Goal: Communication & Community: Participate in discussion

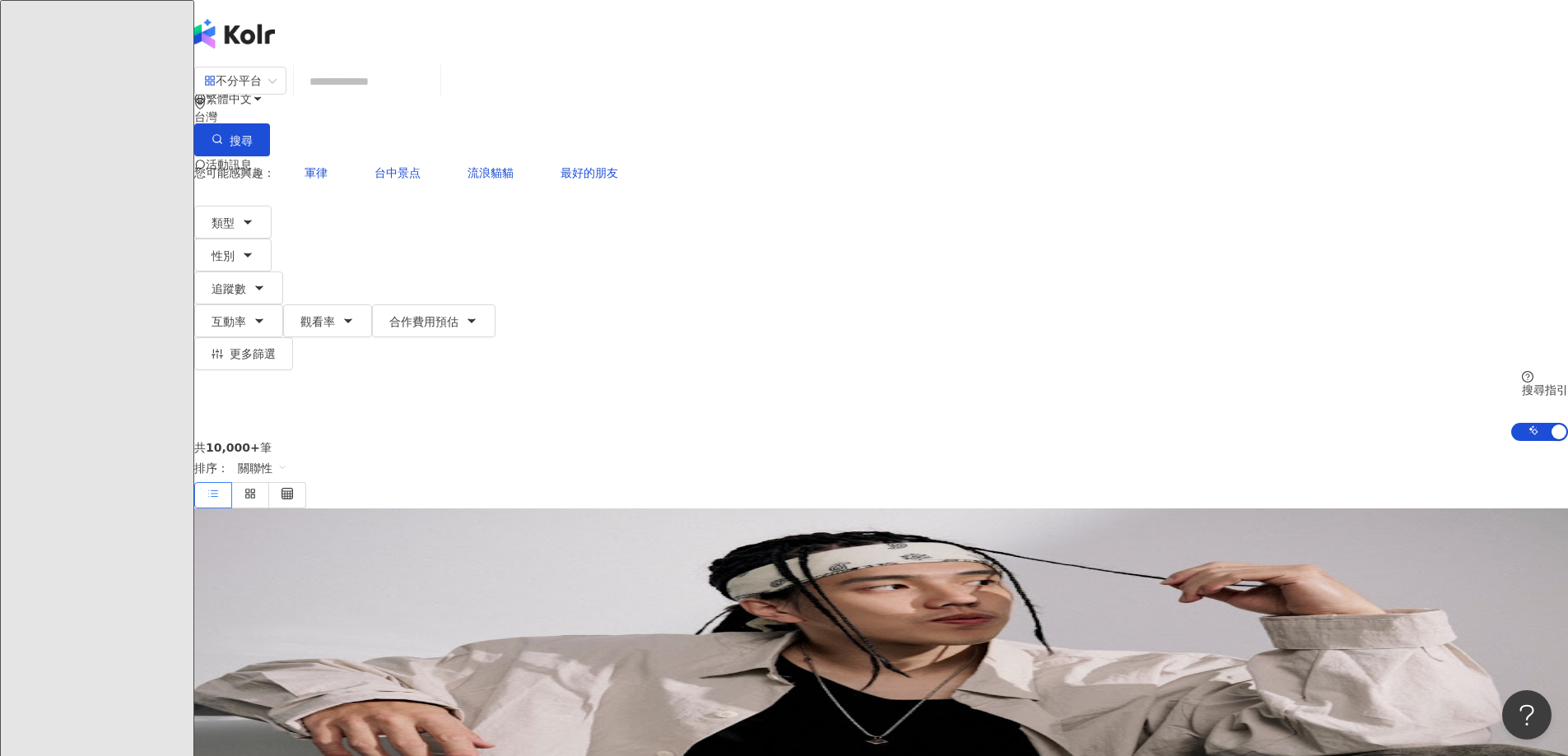
click at [252, 158] on span "活動訊息" at bounding box center [229, 164] width 46 height 13
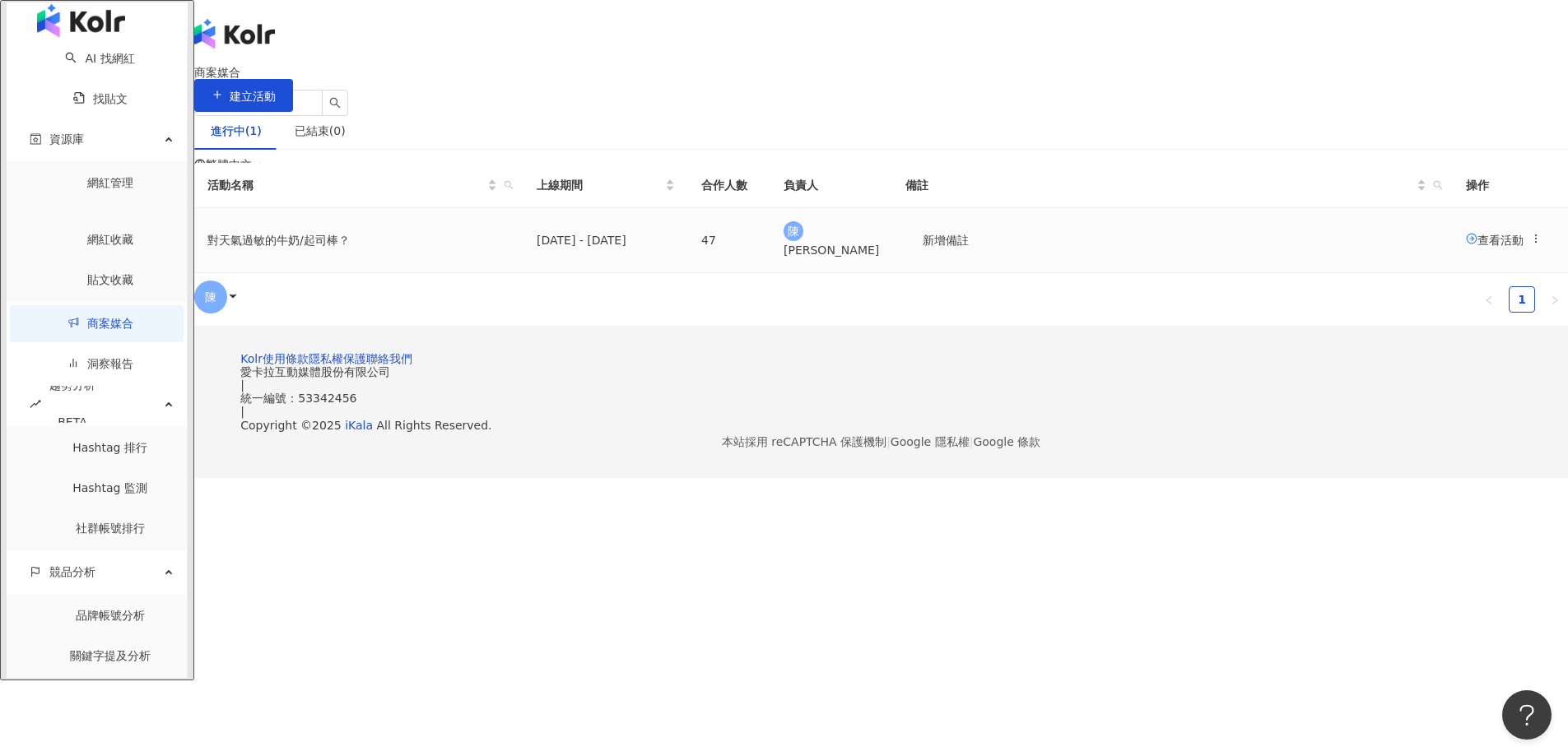
click at [524, 274] on td "對天氣過敏的牛奶/起司棒？" at bounding box center [359, 240] width 329 height 65
click at [1466, 246] on span "查看活動" at bounding box center [1495, 239] width 58 height 13
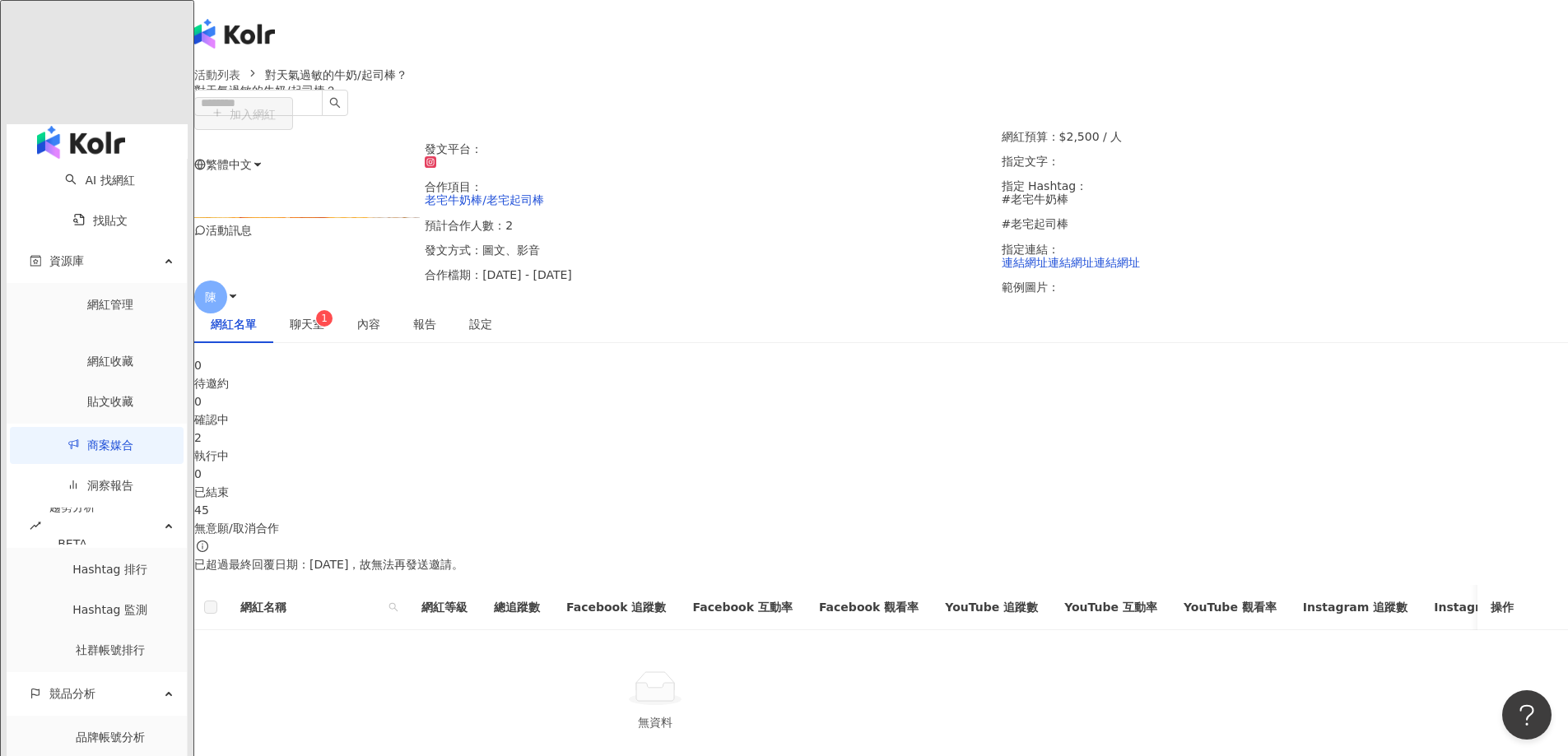
click at [897, 449] on div "執行中" at bounding box center [881, 455] width 1373 height 18
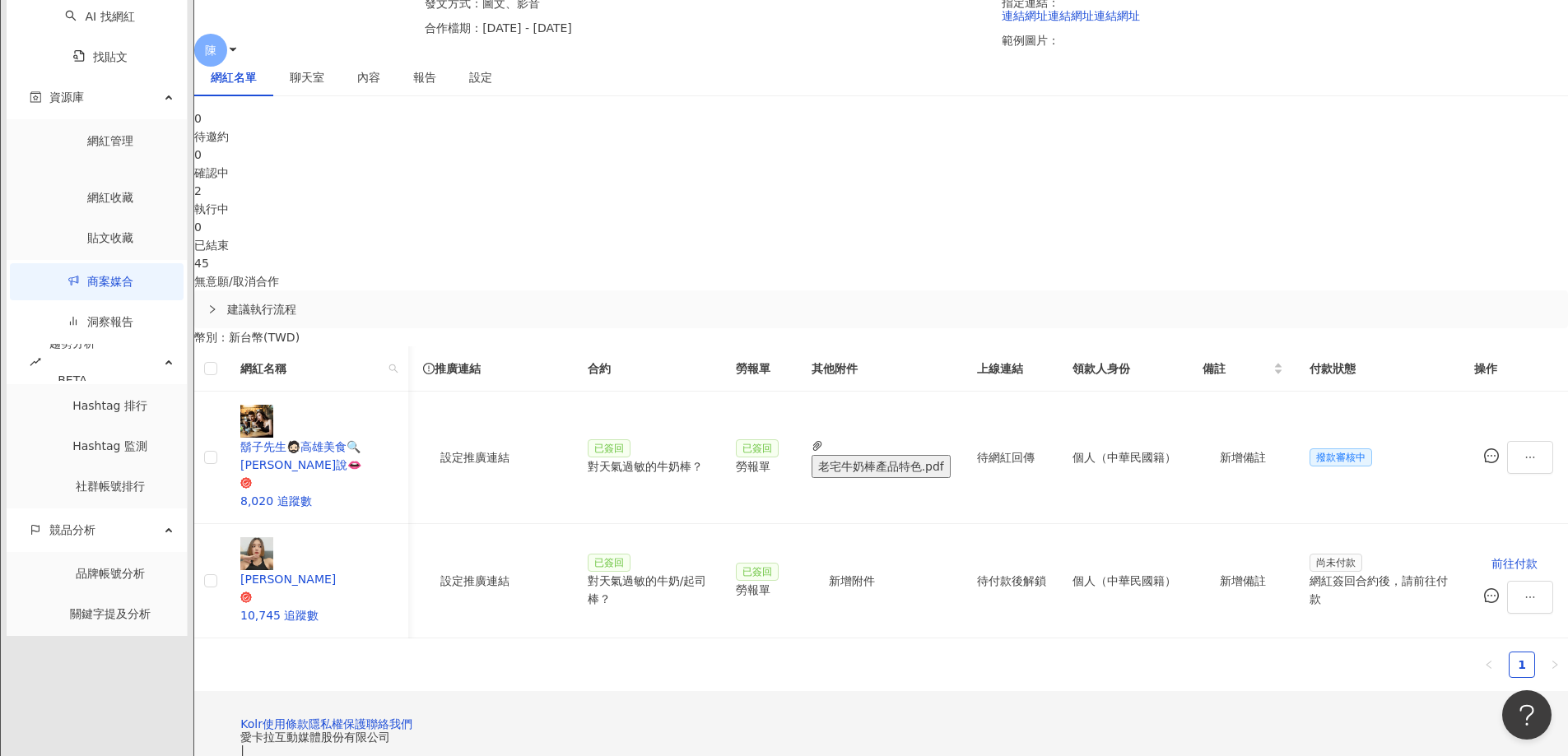
scroll to position [0, 815]
click at [341, 96] on div "聊天室" at bounding box center [307, 77] width 67 height 38
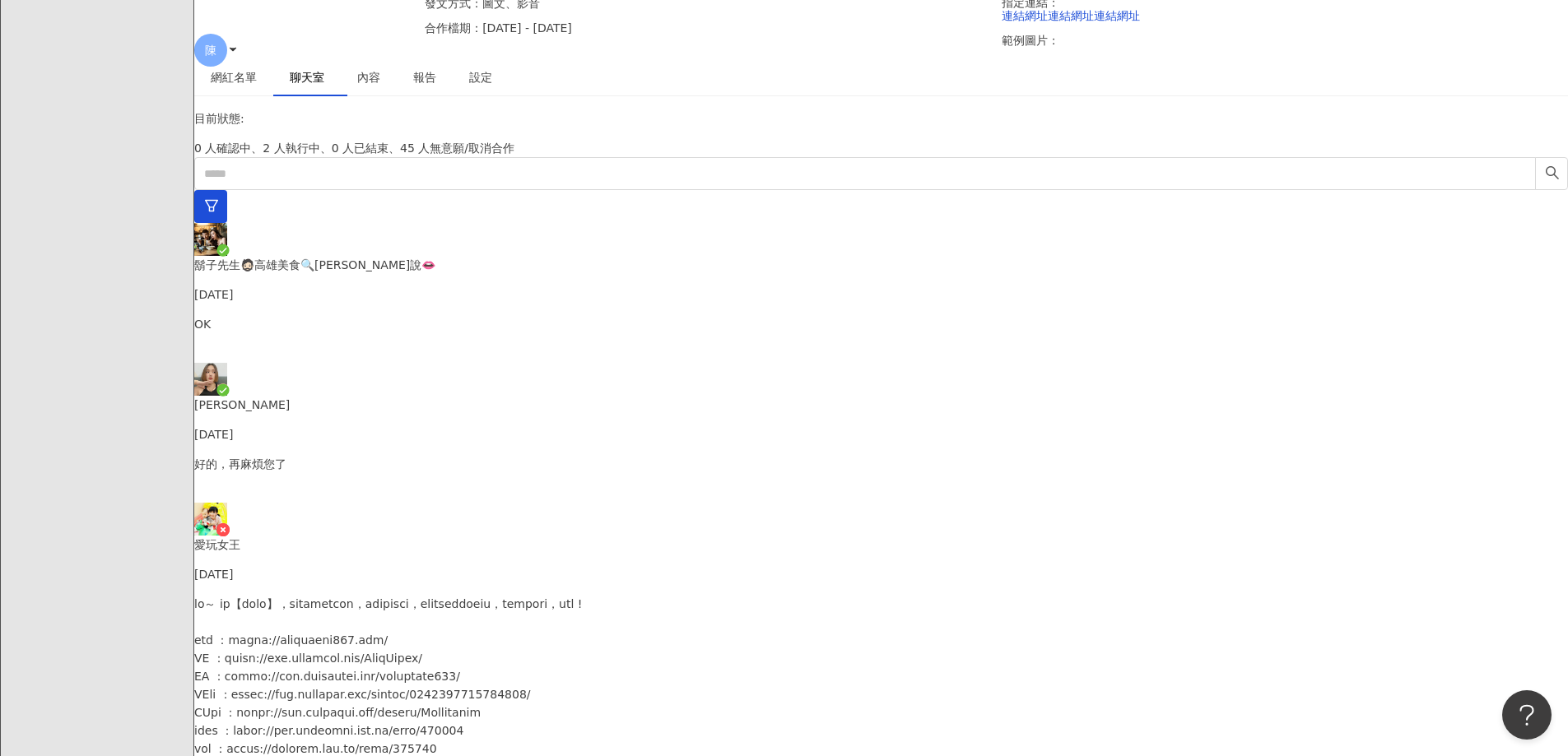
scroll to position [1503, 0]
click at [497, 455] on p "好的，再麻煩您了" at bounding box center [881, 464] width 1373 height 18
click at [499, 535] on p "愛玩女王" at bounding box center [881, 544] width 1373 height 18
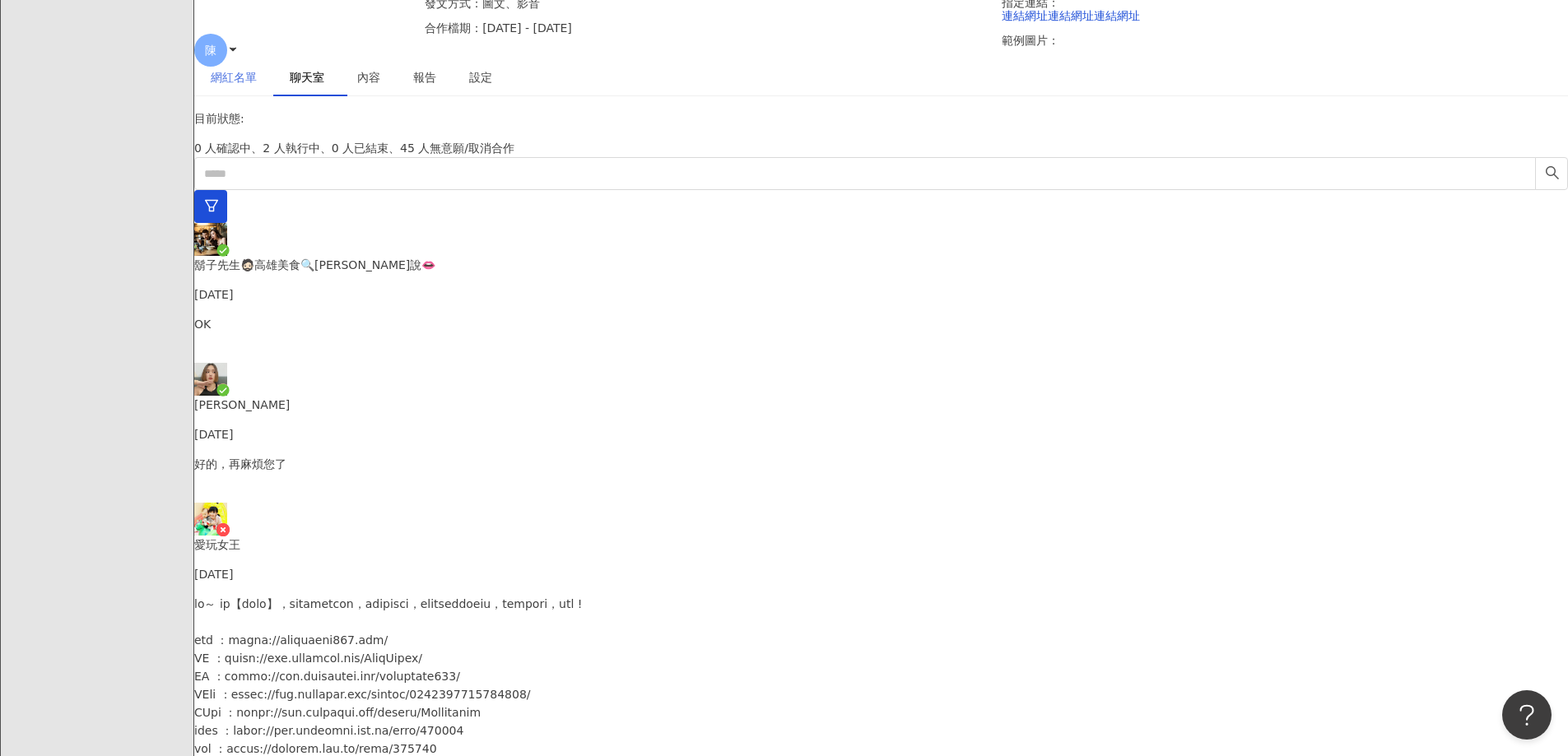
click at [274, 96] on div "網紅名單" at bounding box center [234, 77] width 79 height 38
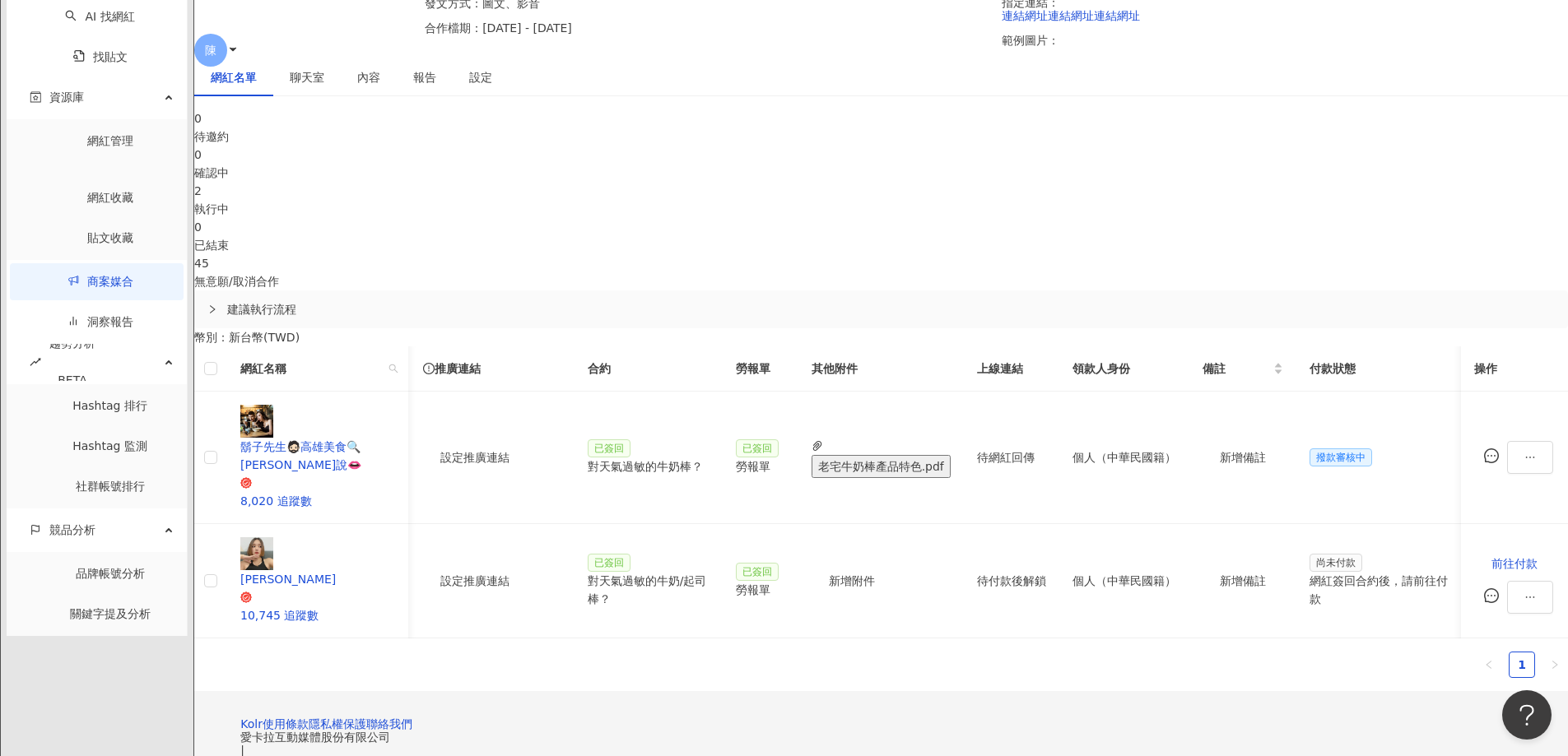
scroll to position [0, 815]
click at [1430, 454] on div "0 待邀約 0 確認中 2 執行中 0 已結束 45 無意願/取消合作 建議執行流程 幣別 ： 新台幣 ( TWD ) 網紅名稱 合作總酬勞 (含稅) 合作項…" at bounding box center [881, 400] width 1373 height 582
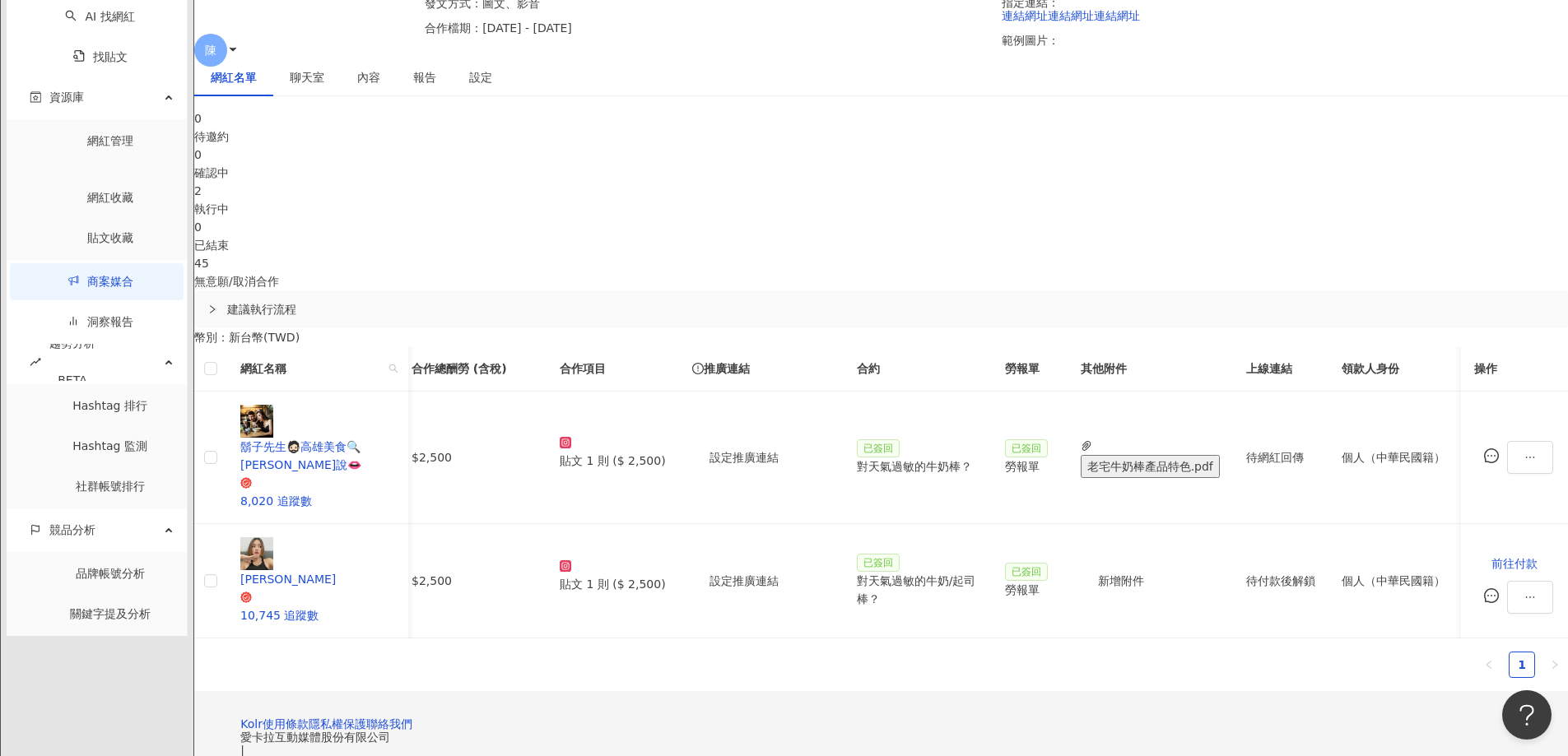
scroll to position [0, 0]
